Goal: Book appointment/travel/reservation

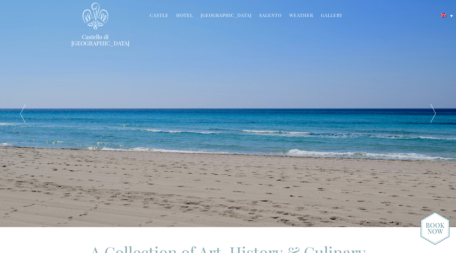
click at [189, 13] on link "Hotel" at bounding box center [184, 15] width 17 height 7
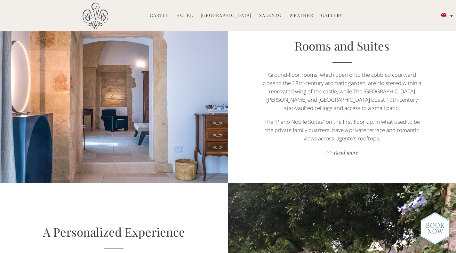
scroll to position [406, 0]
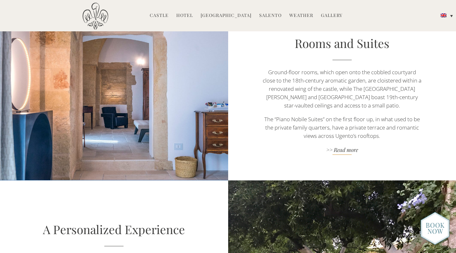
click at [343, 146] on link ">> Read more" at bounding box center [342, 150] width 160 height 9
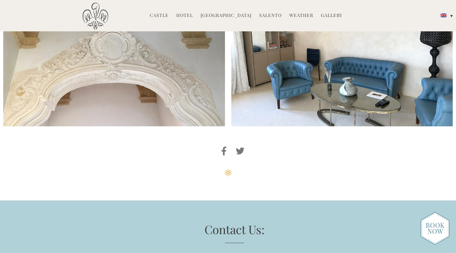
scroll to position [1669, 0]
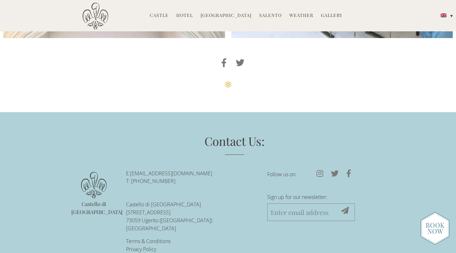
click at [430, 225] on img at bounding box center [434, 228] width 29 height 33
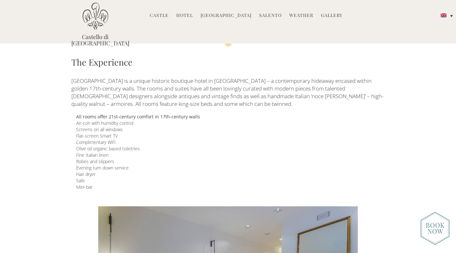
scroll to position [0, 0]
